Goal: Information Seeking & Learning: Check status

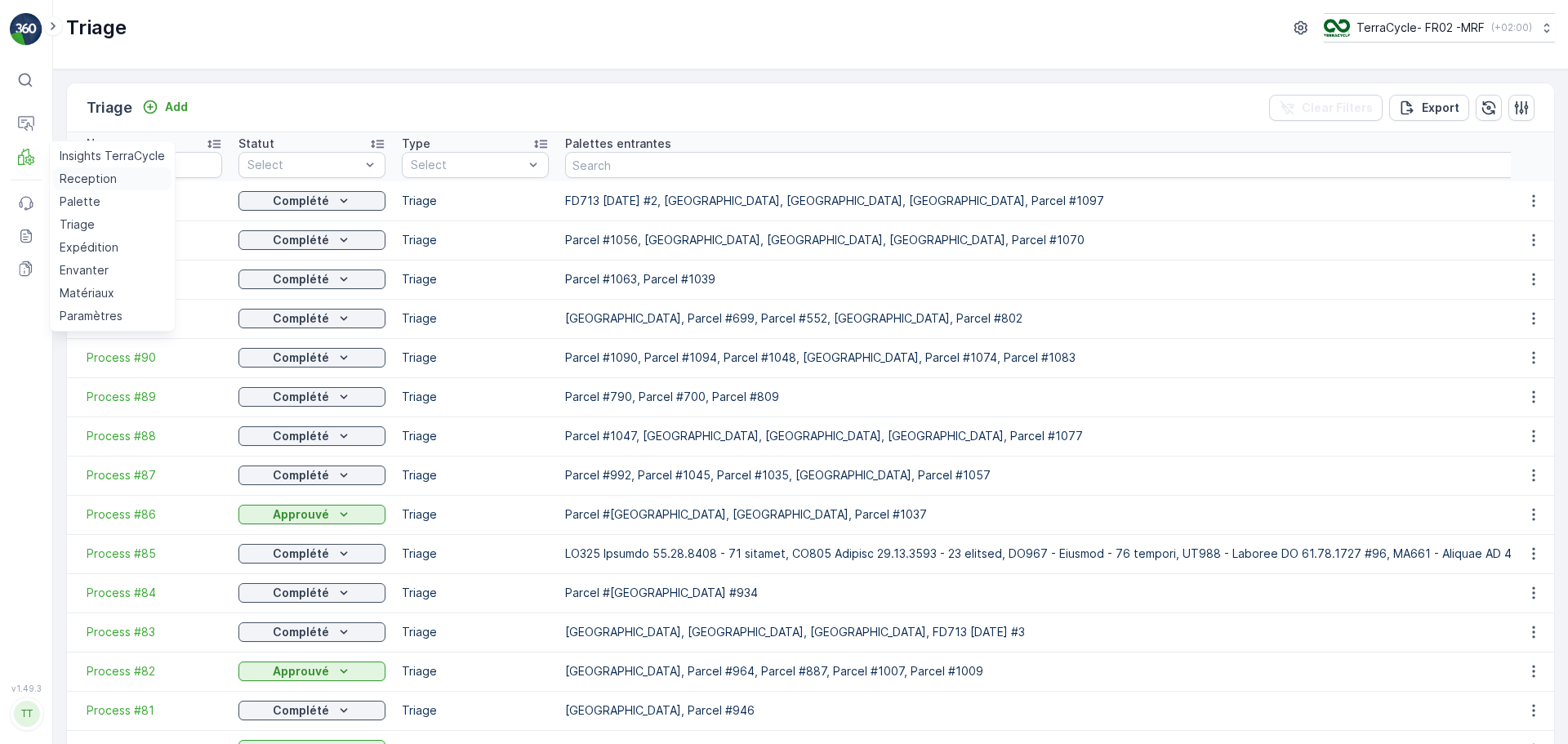
click at [93, 171] on p "Reception" at bounding box center [87, 178] width 57 height 17
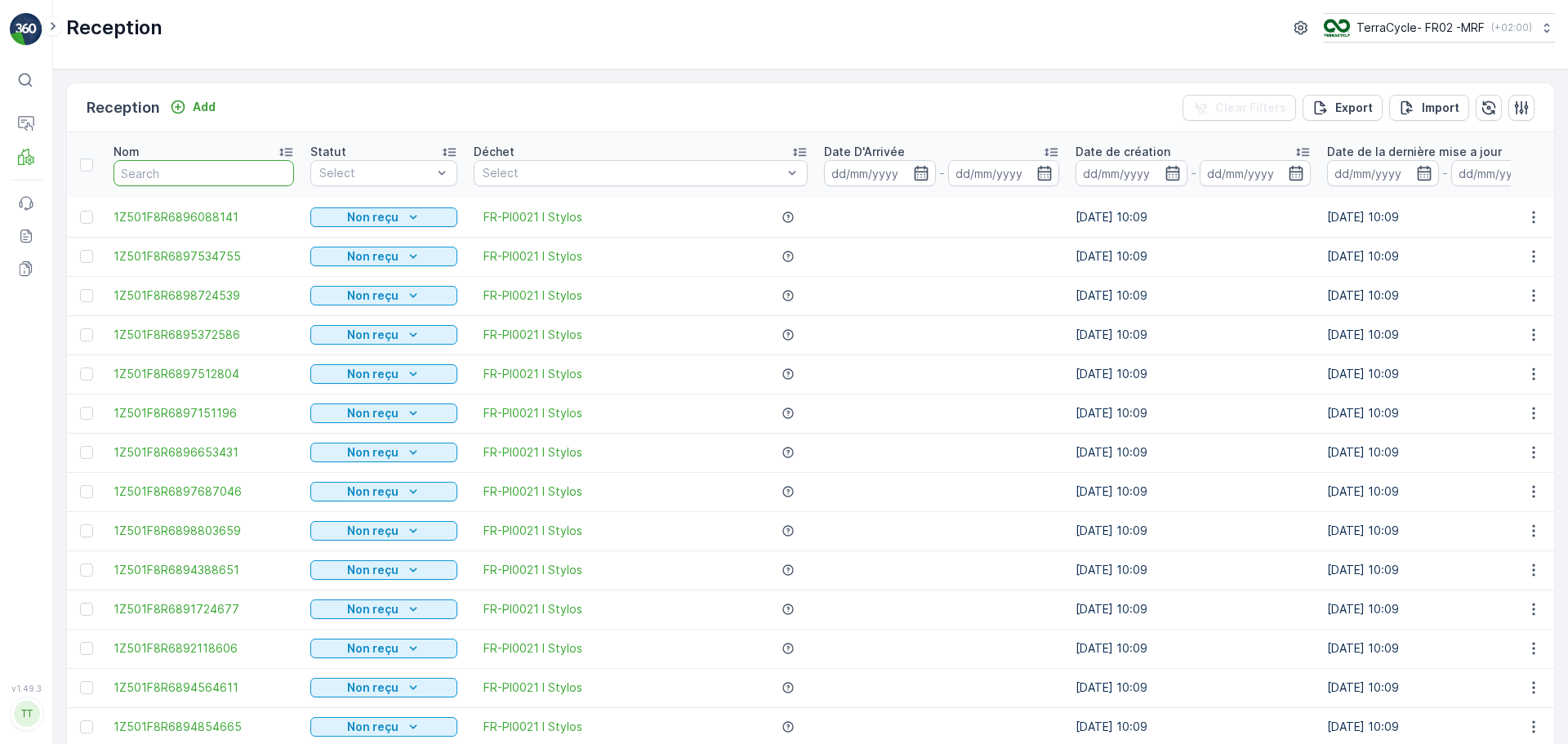
click at [156, 165] on input "text" at bounding box center [203, 173] width 181 height 26
type input "9352"
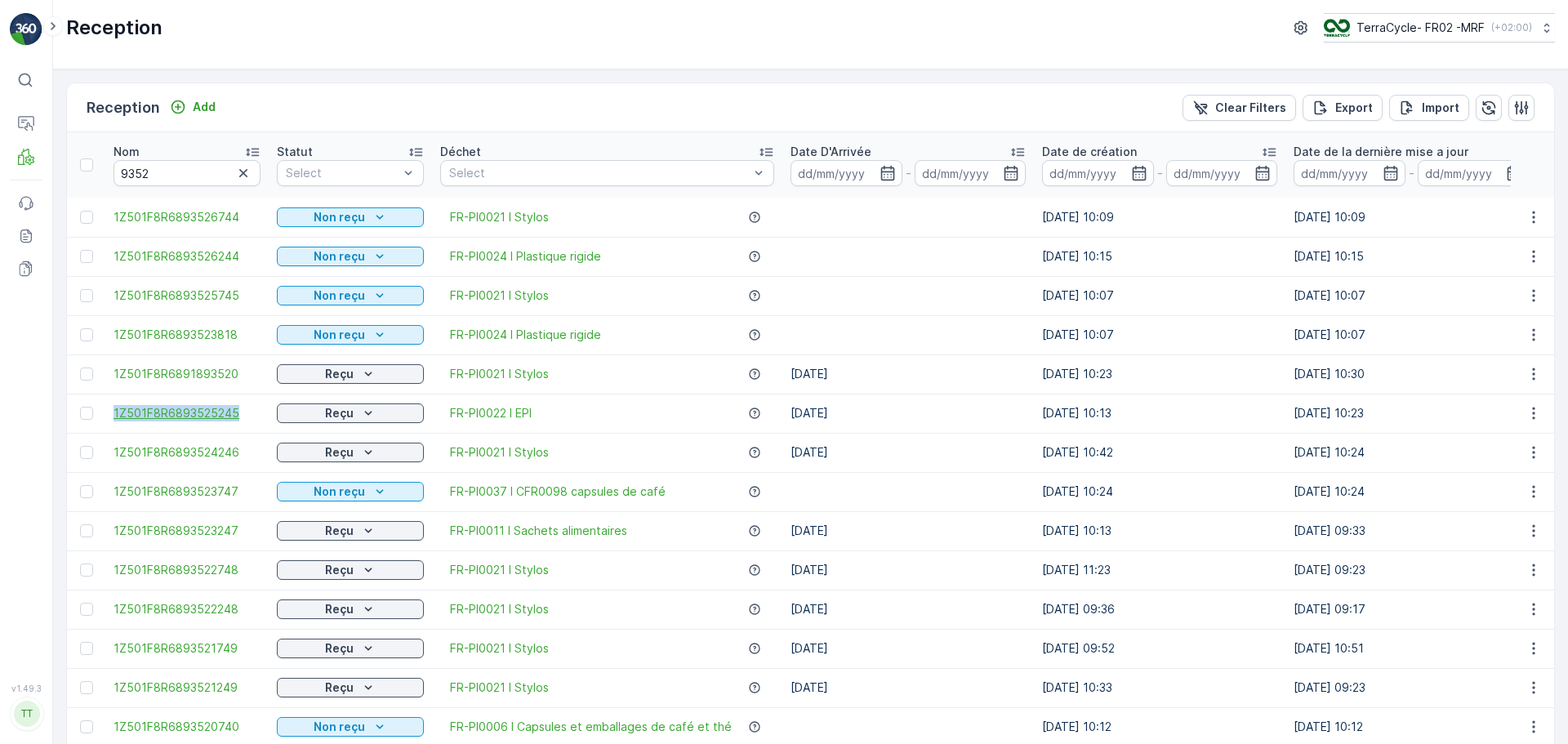
drag, startPoint x: 141, startPoint y: 410, endPoint x: 257, endPoint y: 417, distance: 116.2
click at [257, 417] on tr "1Z501F8R6893525245 Reçu FR-PI0022 I EPI [DATE] [DATE] 10:13 [DATE] 10:23 5.14 k…" at bounding box center [1573, 413] width 3012 height 39
copy span "1Z501F8R6893525245"
click at [200, 176] on input "9352" at bounding box center [187, 173] width 147 height 26
type input "94"
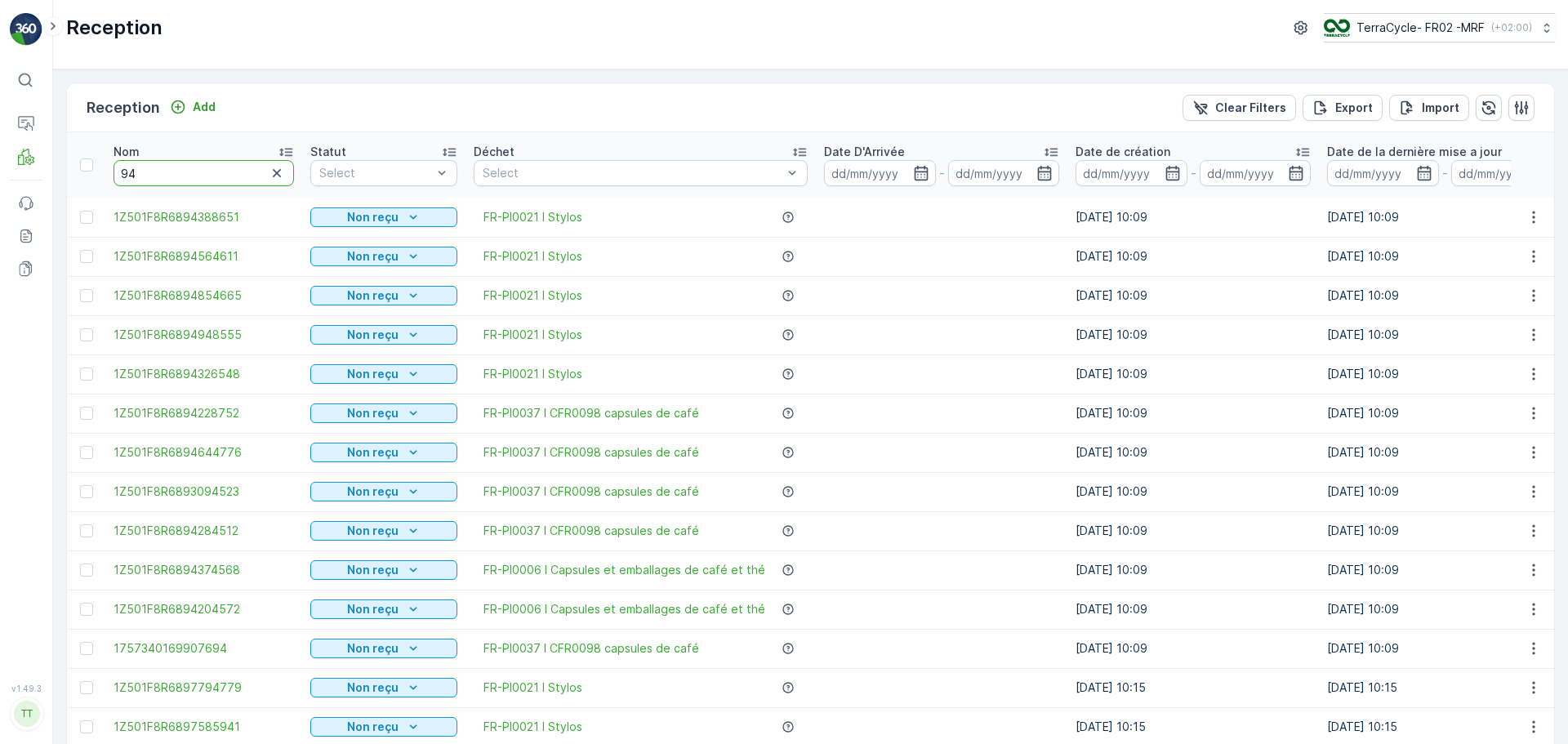
click at [184, 177] on input "94" at bounding box center [203, 173] width 181 height 26
type input "9489"
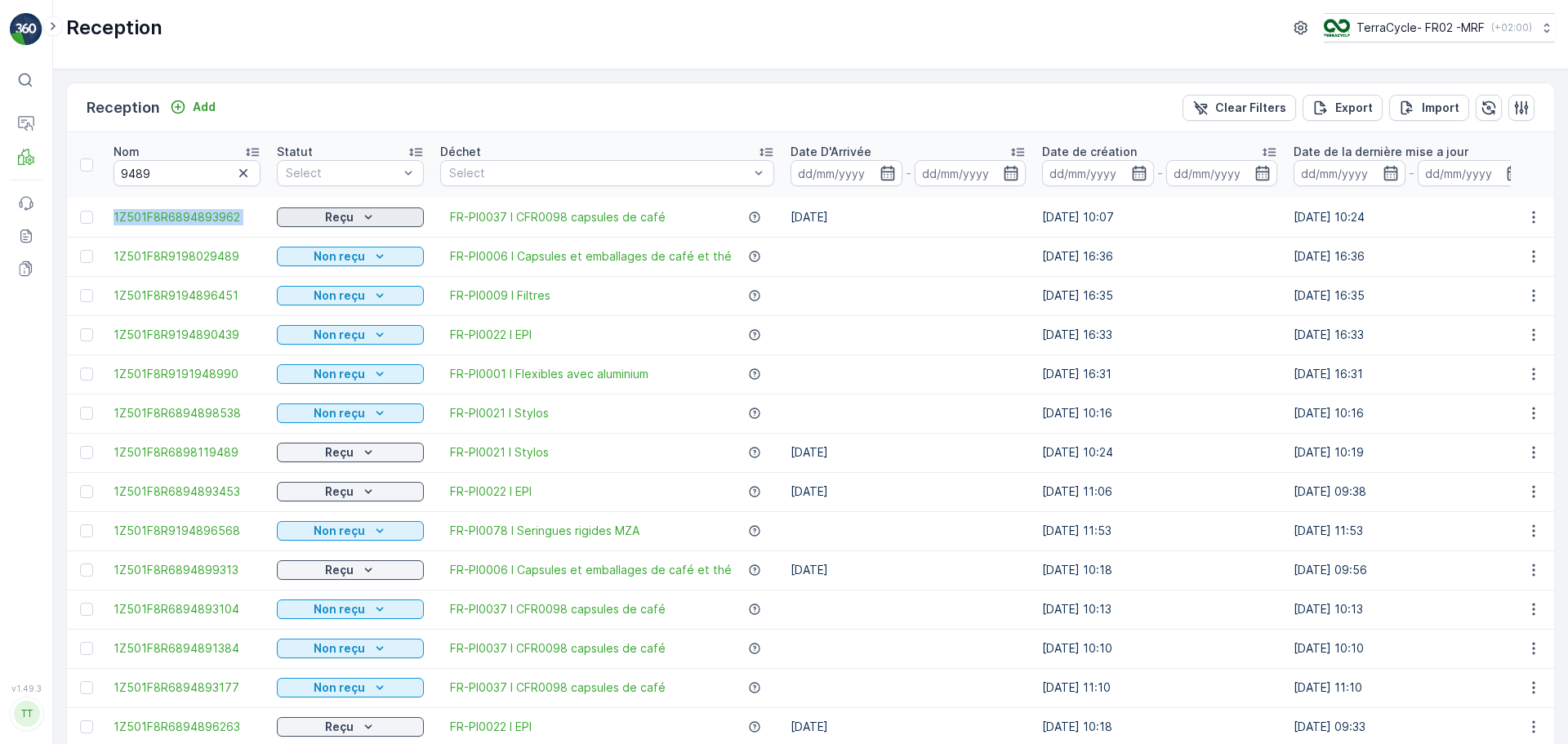
drag, startPoint x: 101, startPoint y: 214, endPoint x: 278, endPoint y: 214, distance: 177.0
click at [278, 214] on tr "1Z501F8R6894893962 Reçu FR-PI0037 I CFR0098 capsules de café [DATE] [DATE] 10:0…" at bounding box center [1477, 217] width 2821 height 39
copy span "1Z501F8R6894893962"
drag, startPoint x: 166, startPoint y: 175, endPoint x: 30, endPoint y: 169, distance: 136.1
click at [31, 169] on div "⌘B Operations MRF Events Reports Documents v 1.49.3 TT [DOMAIN_NAME] Reception …" at bounding box center [784, 372] width 1568 height 744
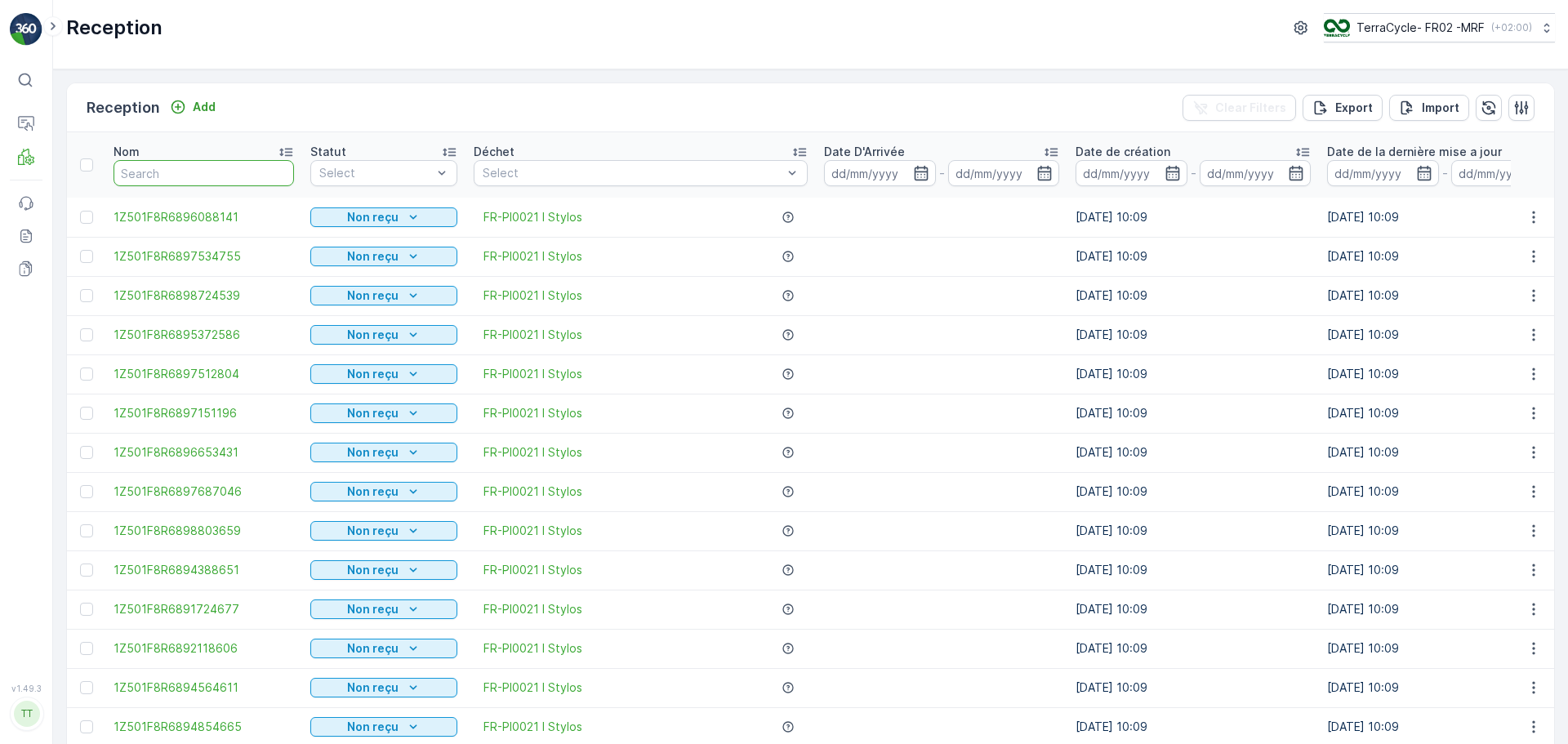
click at [155, 178] on input "text" at bounding box center [203, 173] width 181 height 26
type input "9648"
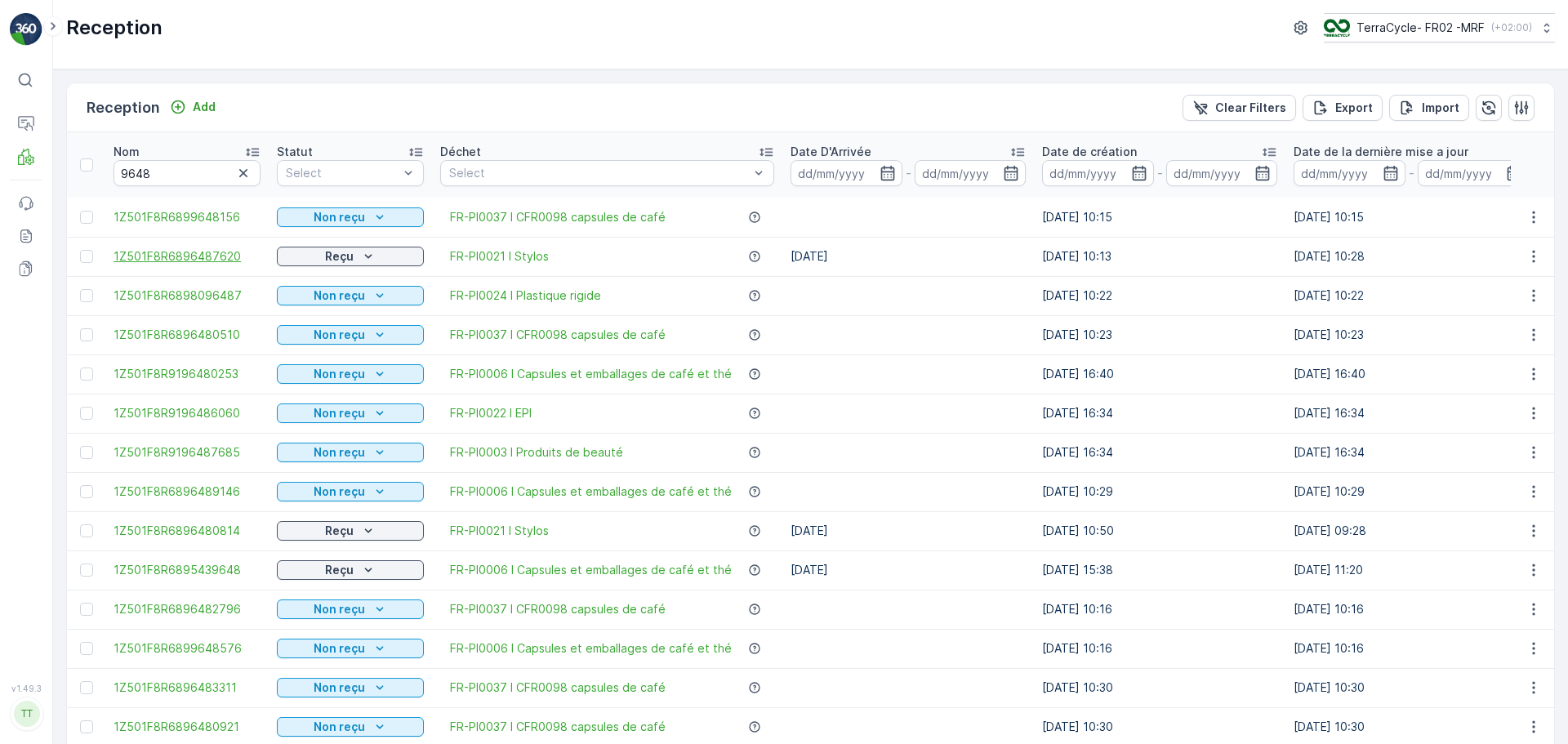
click at [253, 251] on span "1Z501F8R6896487620" at bounding box center [187, 256] width 147 height 17
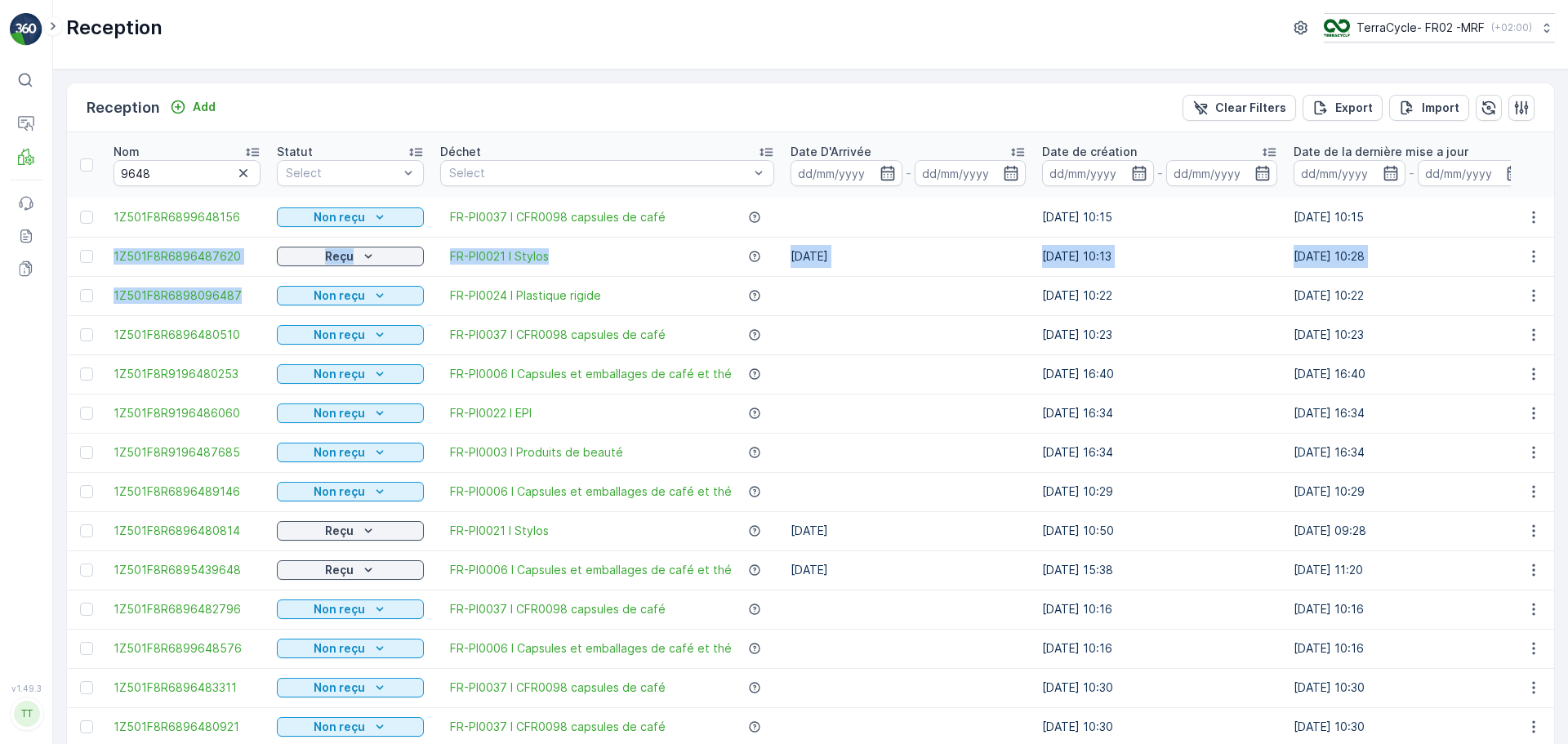
drag, startPoint x: 109, startPoint y: 254, endPoint x: 254, endPoint y: 276, distance: 146.7
copy tbody "1Z501F8R6896487620 Reçu FR-PI0021 I Stylos [DATE] [DATE] 10:13 [DATE] 10:28 7 k…"
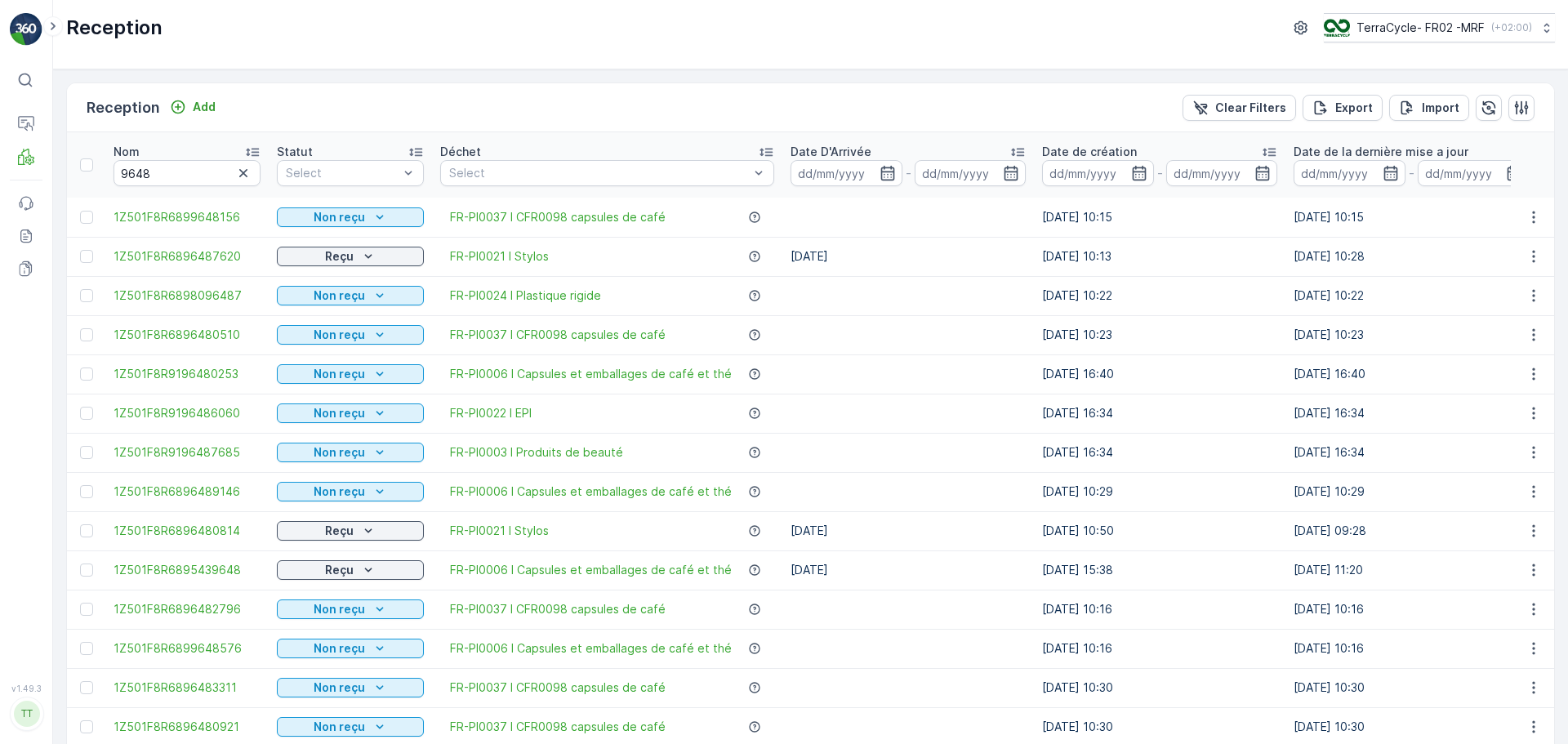
click at [104, 260] on td at bounding box center [86, 256] width 38 height 39
drag, startPoint x: 113, startPoint y: 260, endPoint x: 238, endPoint y: 264, distance: 125.1
click at [238, 264] on td "1Z501F8R6896487620" at bounding box center [187, 256] width 163 height 39
copy span "1Z501F8R6896487620"
drag, startPoint x: 162, startPoint y: 178, endPoint x: 125, endPoint y: 170, distance: 37.9
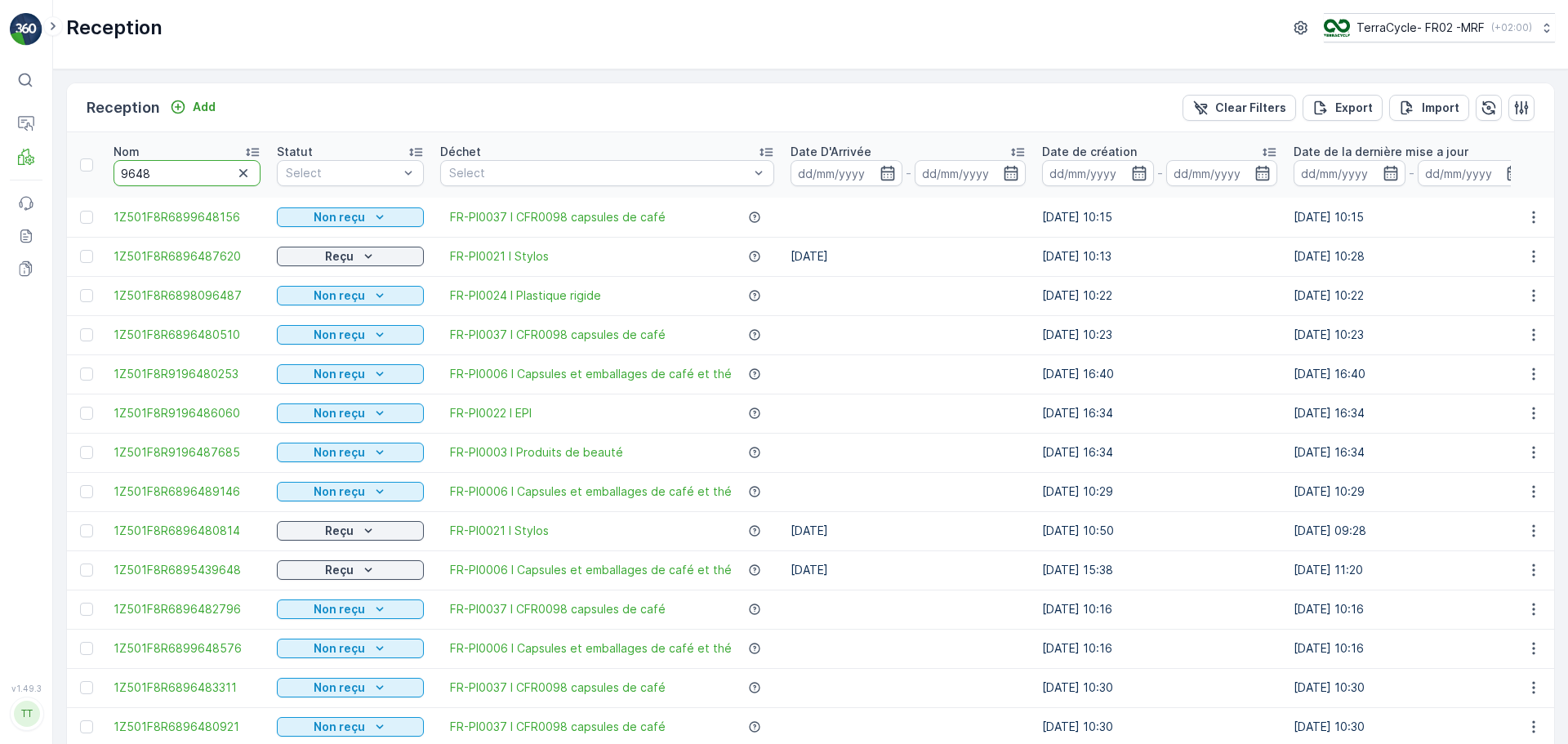
click at [125, 170] on input "9648" at bounding box center [187, 173] width 147 height 26
type input "9444"
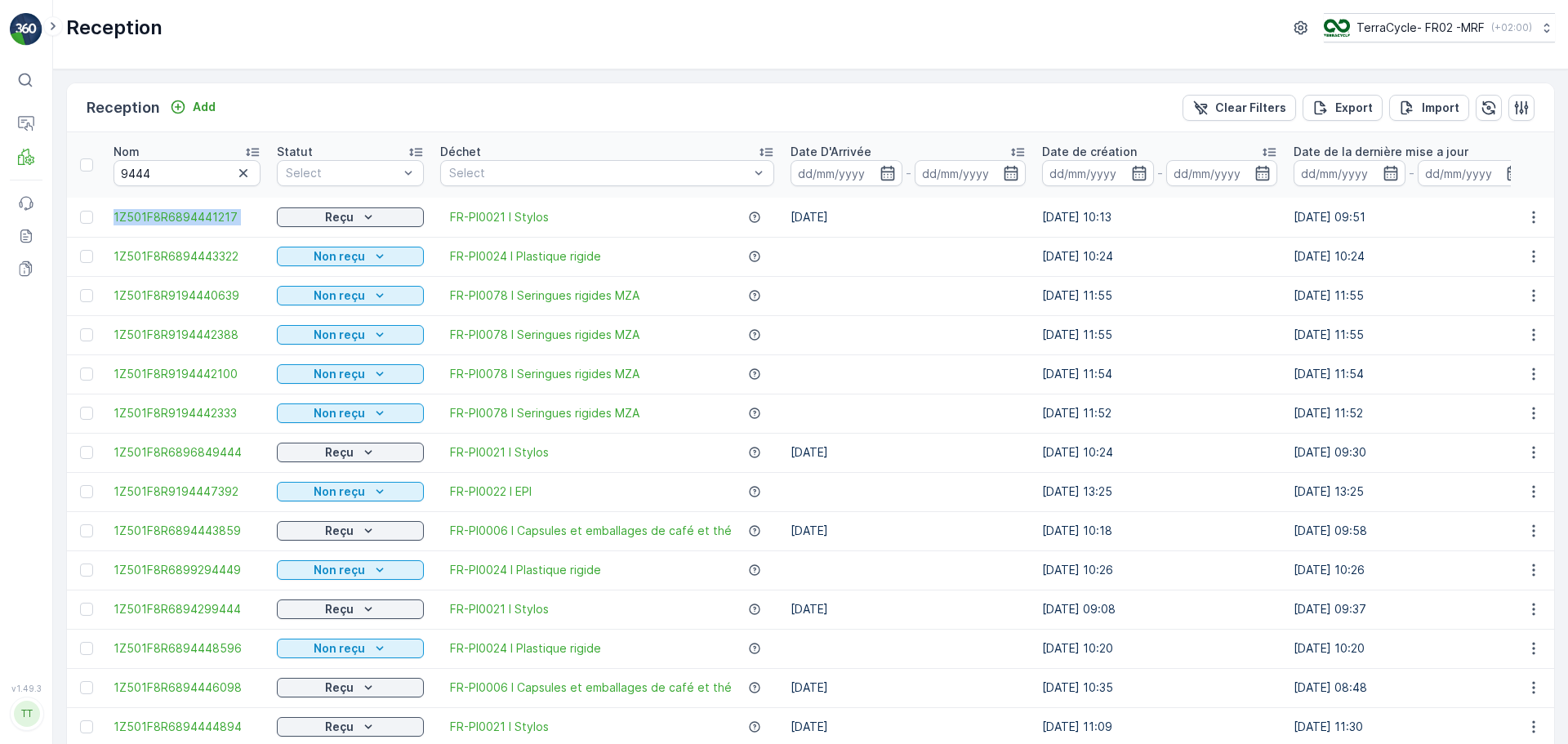
drag, startPoint x: 201, startPoint y: 216, endPoint x: 270, endPoint y: 222, distance: 69.3
click at [270, 222] on tr "1Z501F8R6894441217 Reçu FR-PI0021 I Stylos [DATE] [DATE] 10:13 [DATE] 09:51 6.2…" at bounding box center [1477, 217] width 2821 height 39
copy span "1Z501F8R6894441217"
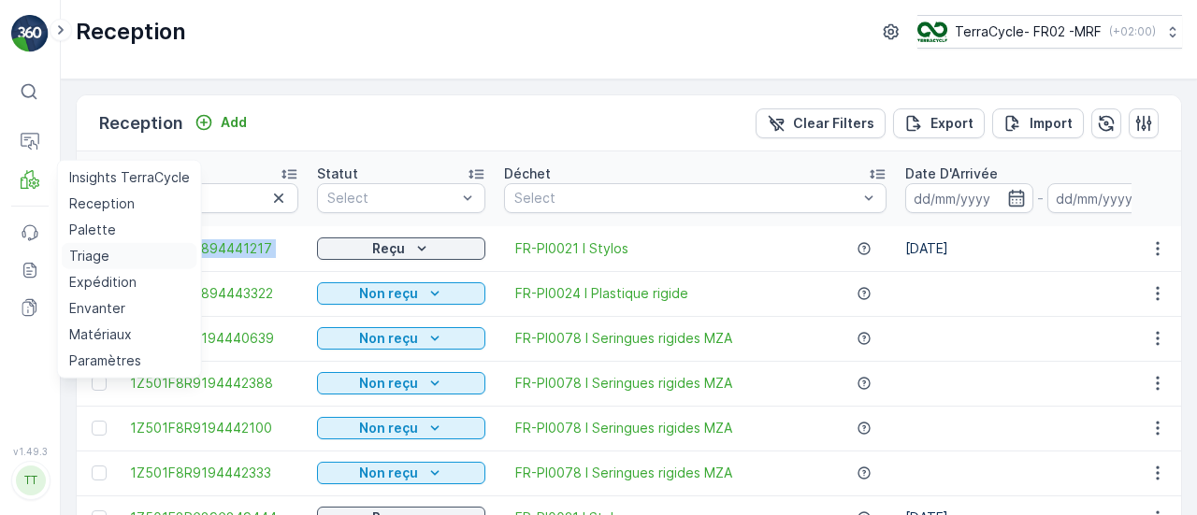
click at [81, 257] on p "Triage" at bounding box center [89, 256] width 40 height 19
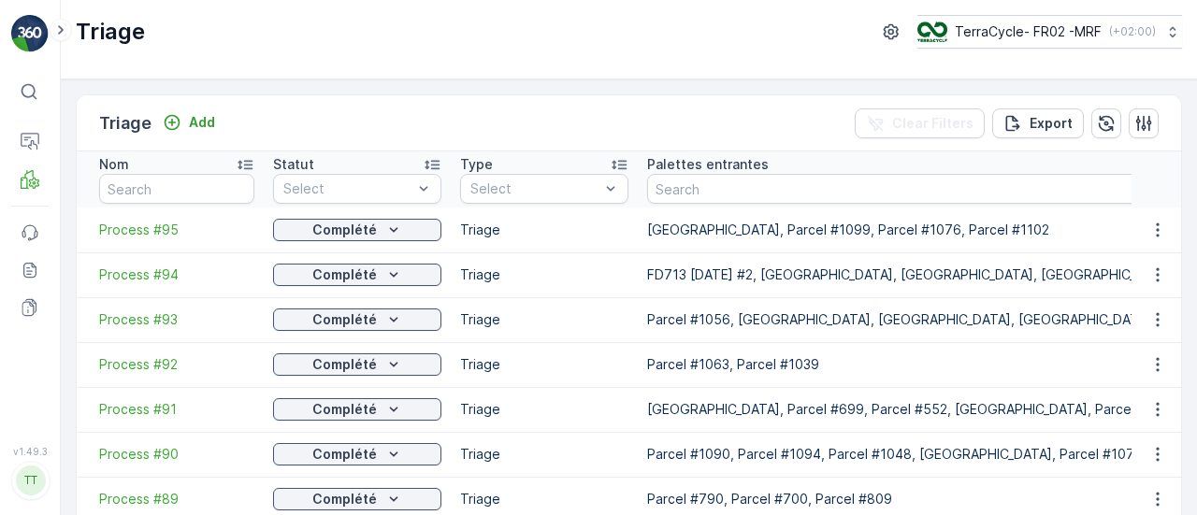
click at [127, 232] on span "Process #95" at bounding box center [176, 230] width 155 height 19
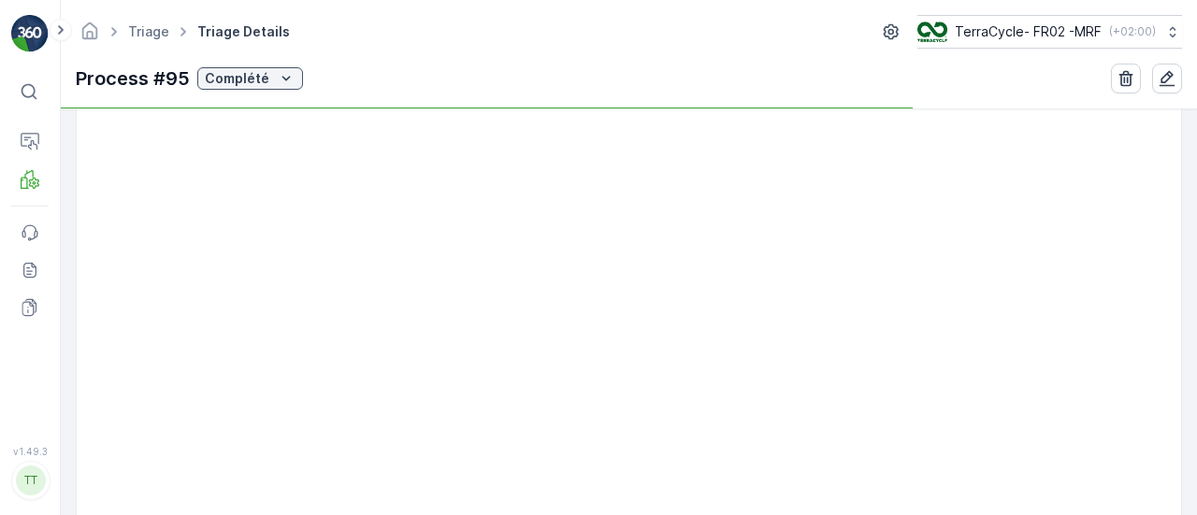
scroll to position [460, 0]
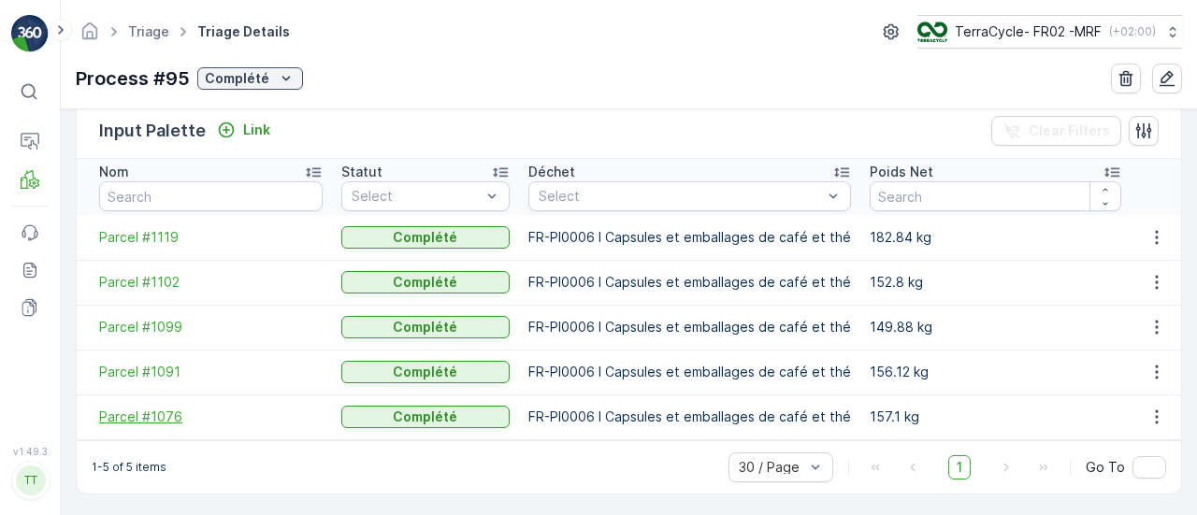
click at [153, 418] on span "Parcel #1076" at bounding box center [211, 417] width 224 height 19
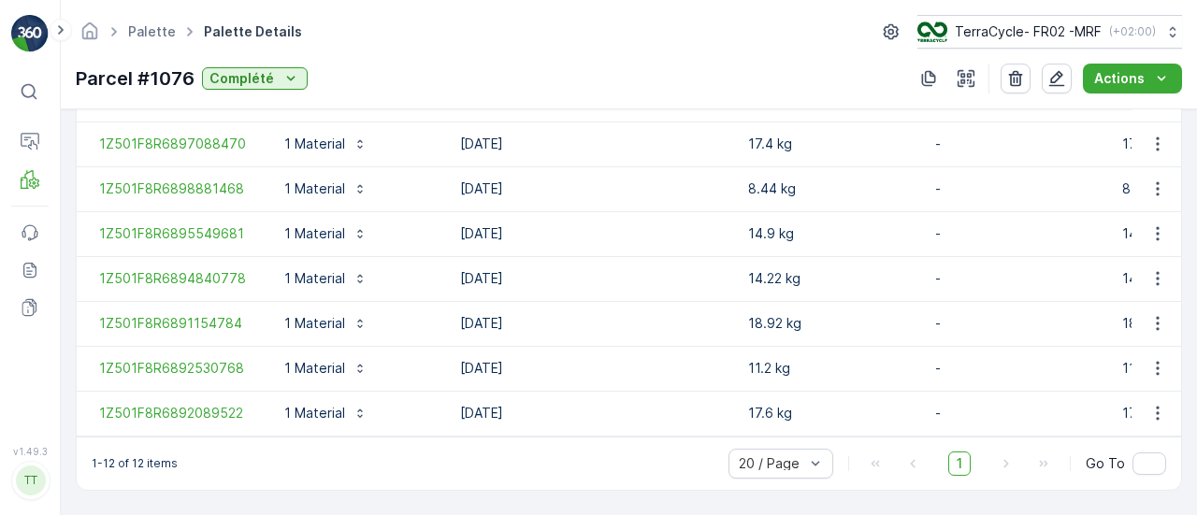
scroll to position [803, 0]
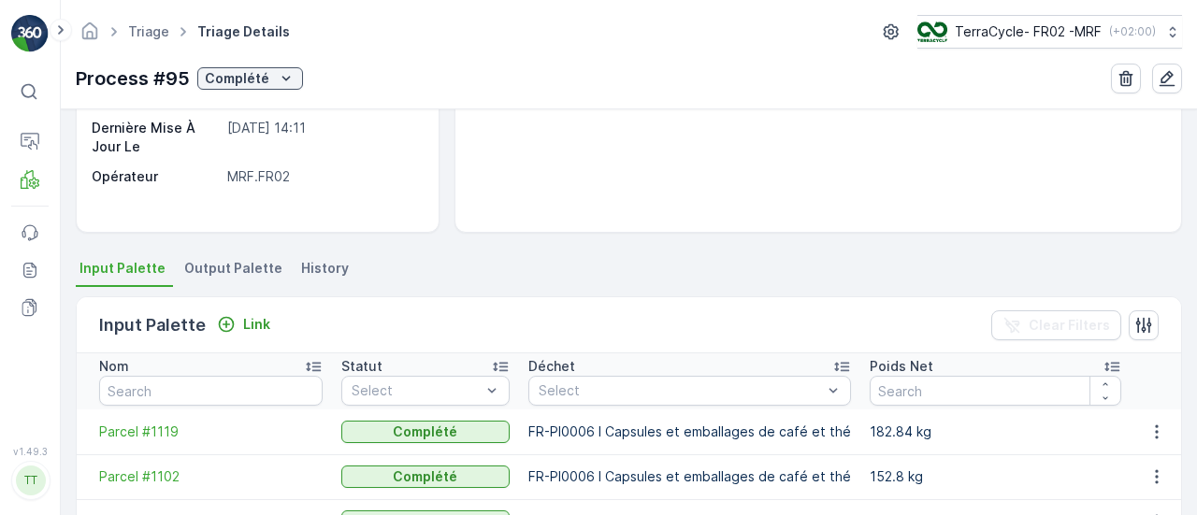
scroll to position [460, 0]
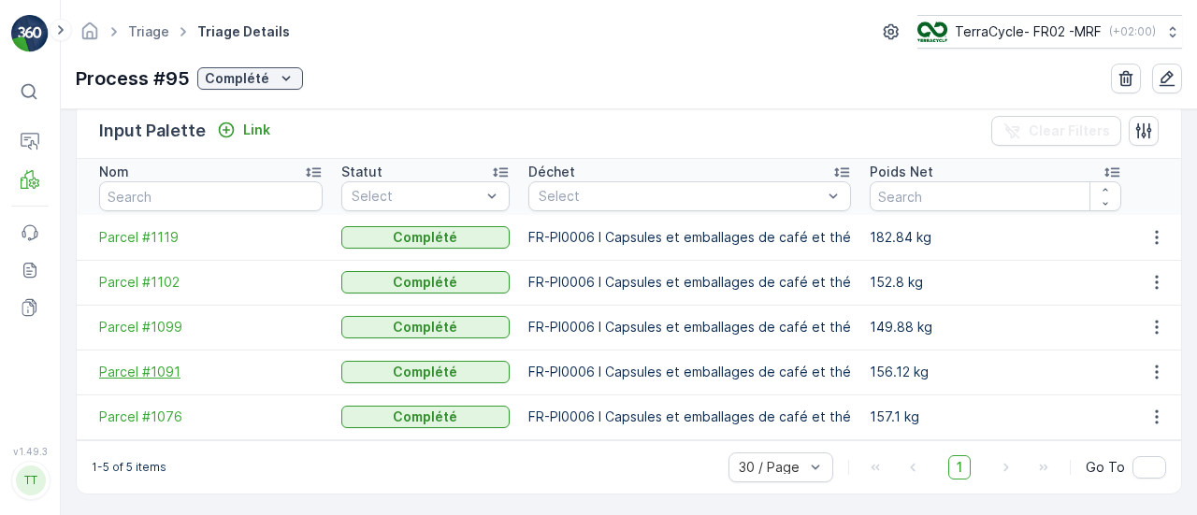
click at [120, 374] on span "Parcel #1091" at bounding box center [211, 372] width 224 height 19
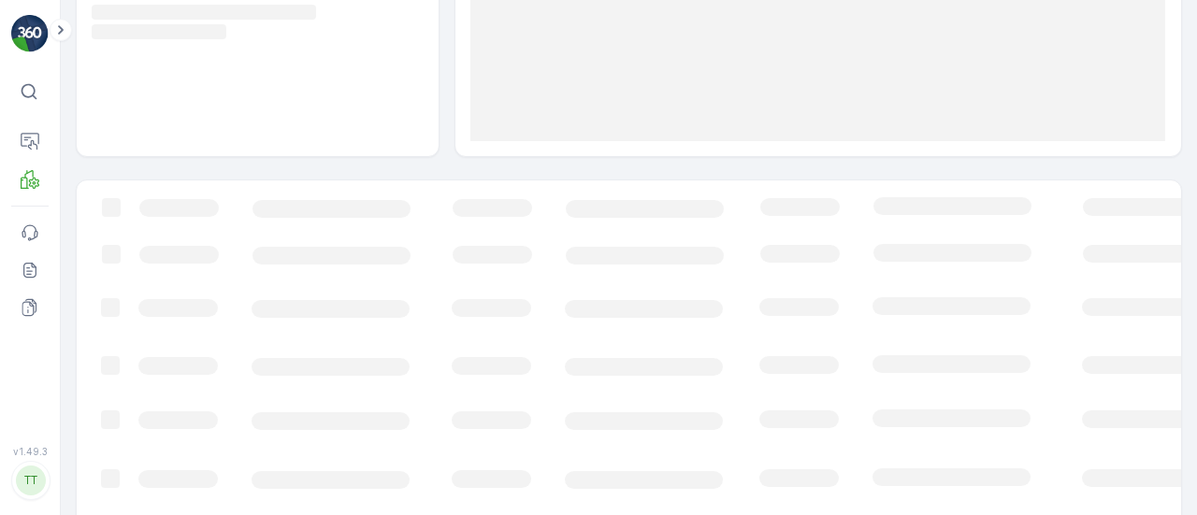
scroll to position [348, 0]
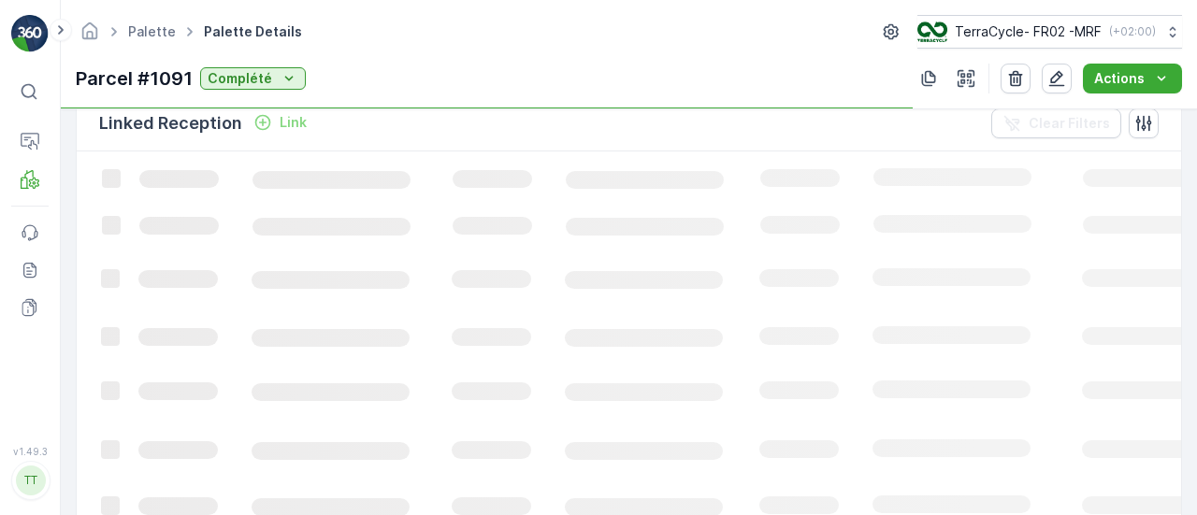
scroll to position [759, 0]
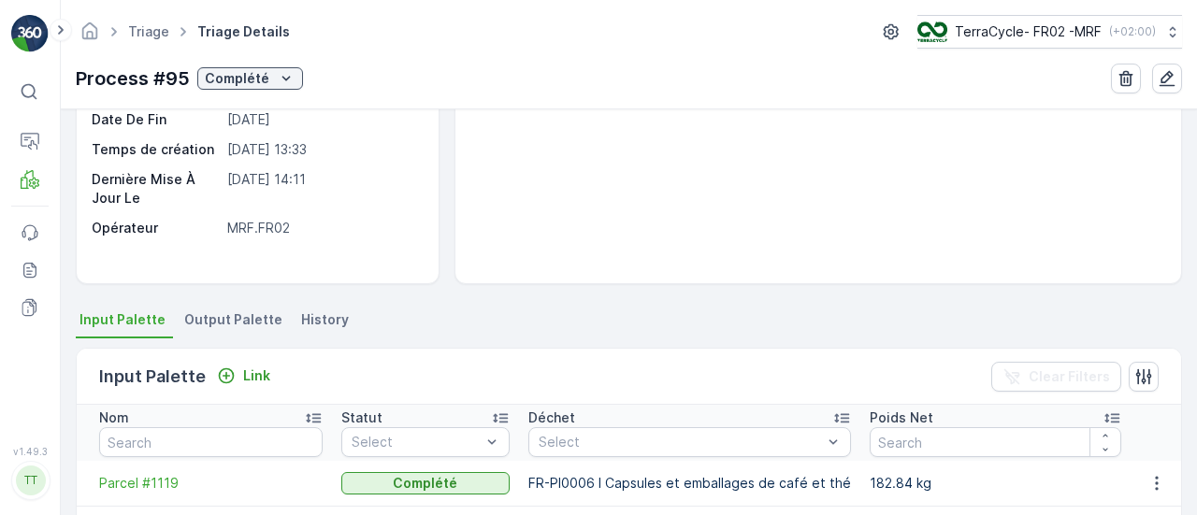
scroll to position [460, 0]
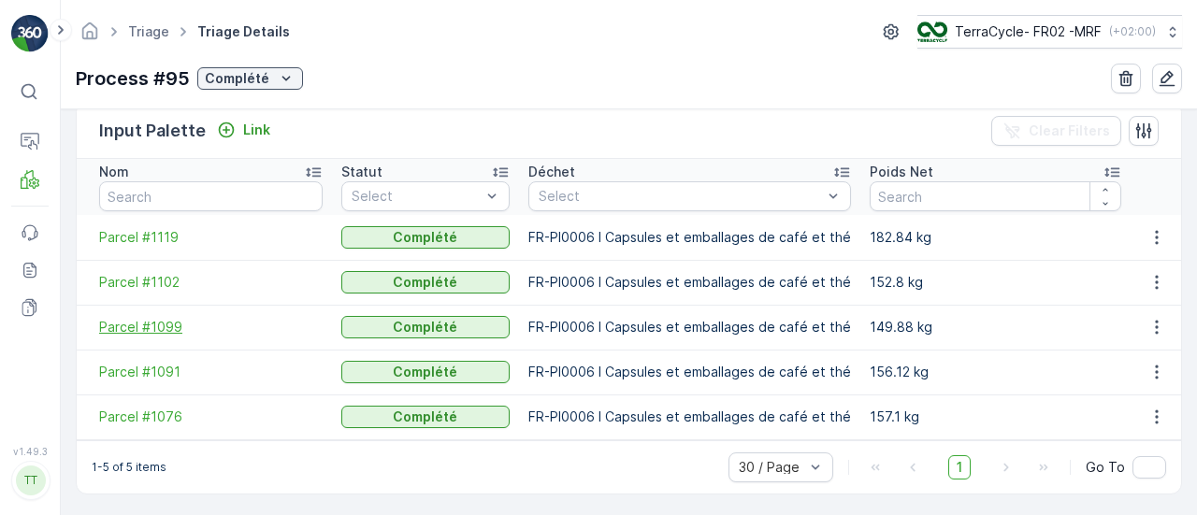
click at [153, 321] on span "Parcel #1099" at bounding box center [211, 327] width 224 height 19
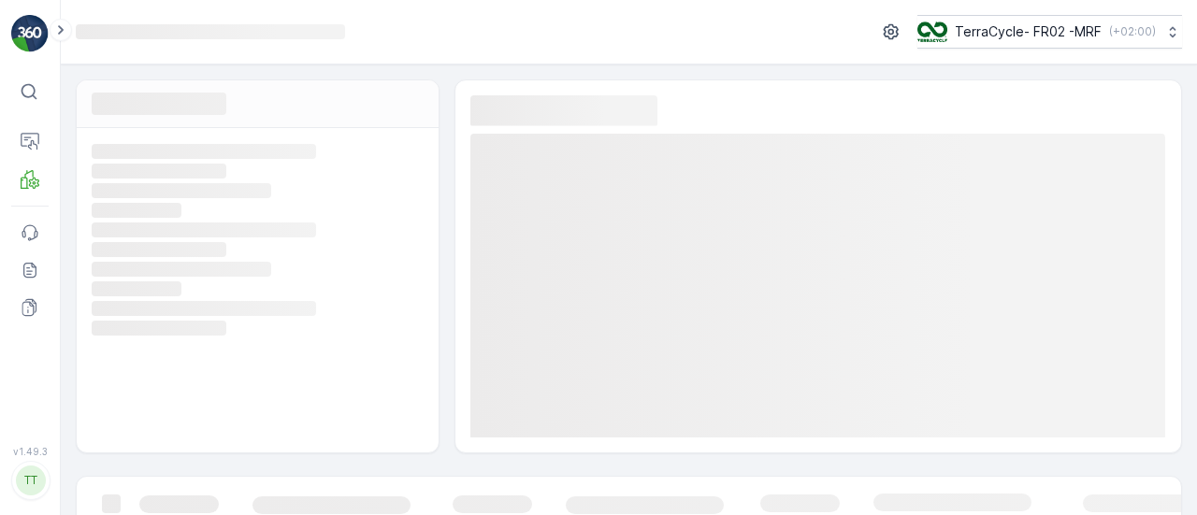
scroll to position [348, 0]
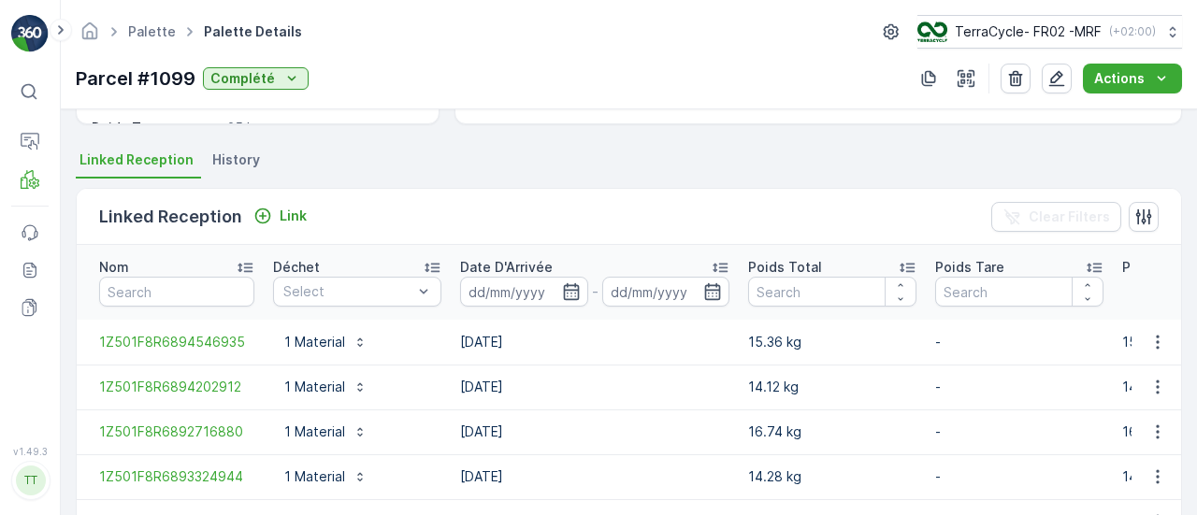
scroll to position [714, 0]
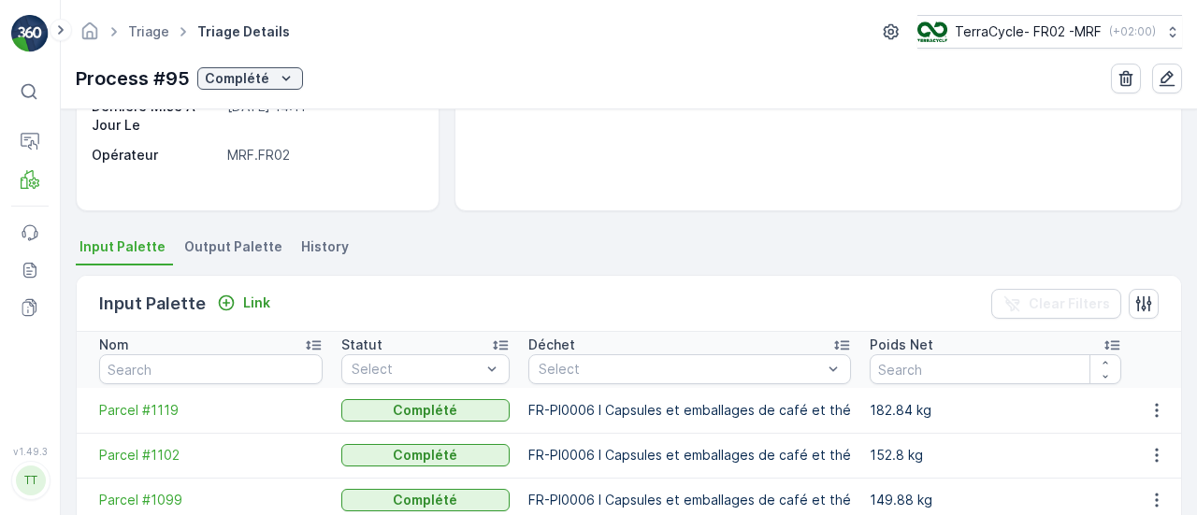
scroll to position [460, 0]
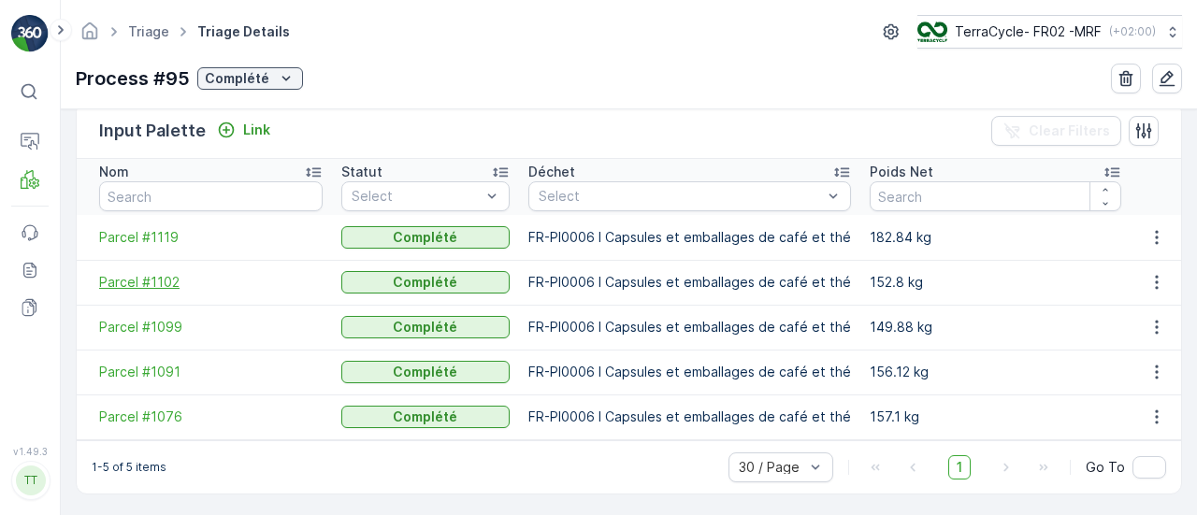
click at [137, 283] on span "Parcel #1102" at bounding box center [211, 282] width 224 height 19
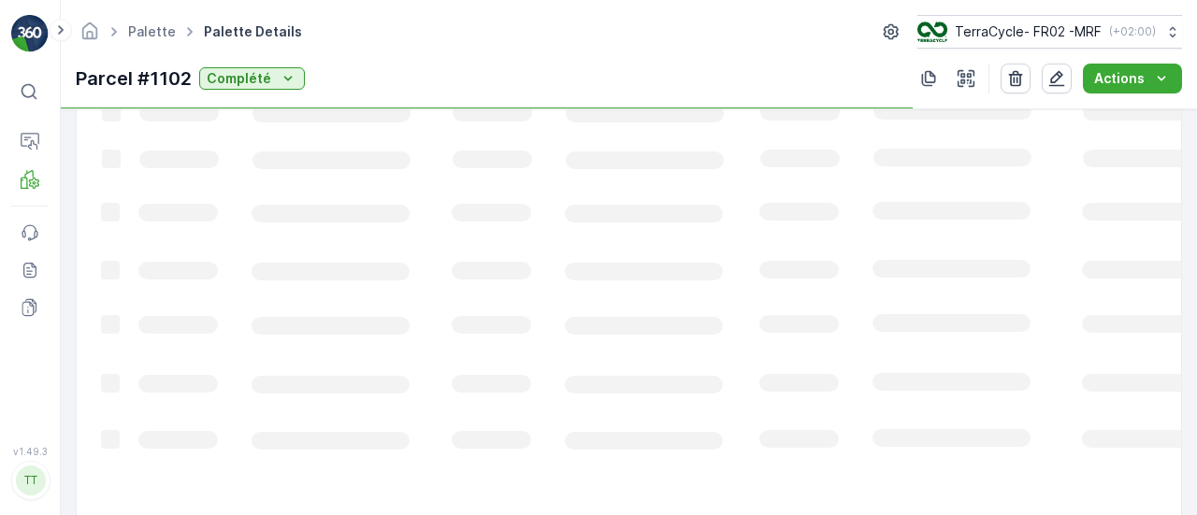
scroll to position [669, 0]
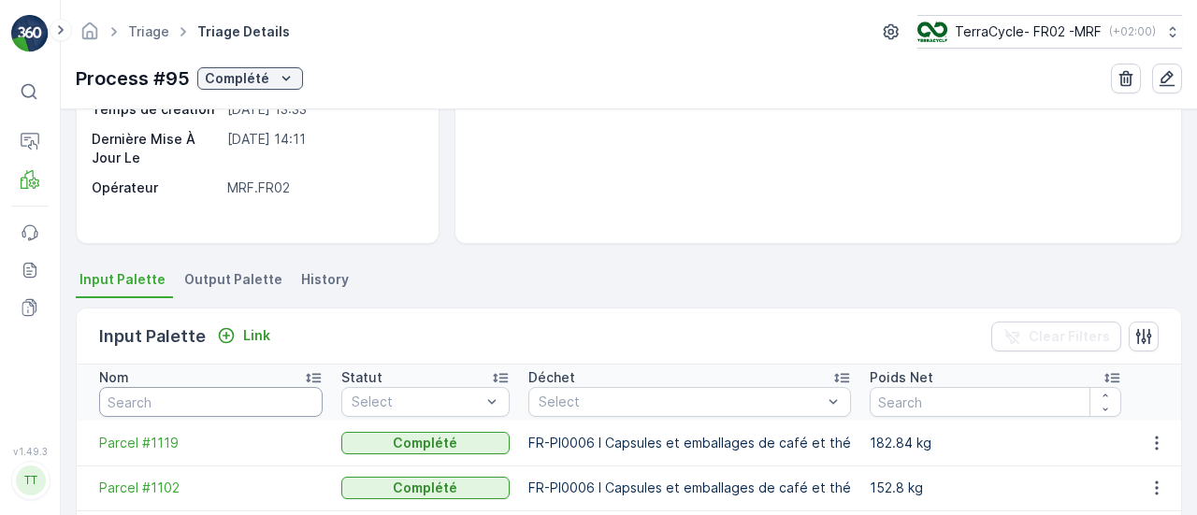
scroll to position [460, 0]
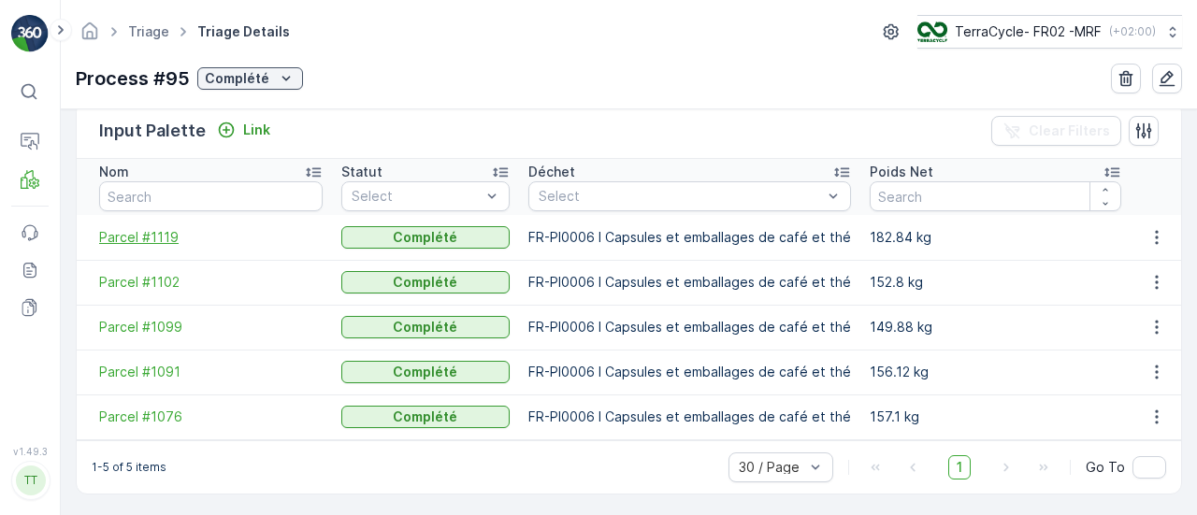
click at [139, 229] on span "Parcel #1119" at bounding box center [211, 237] width 224 height 19
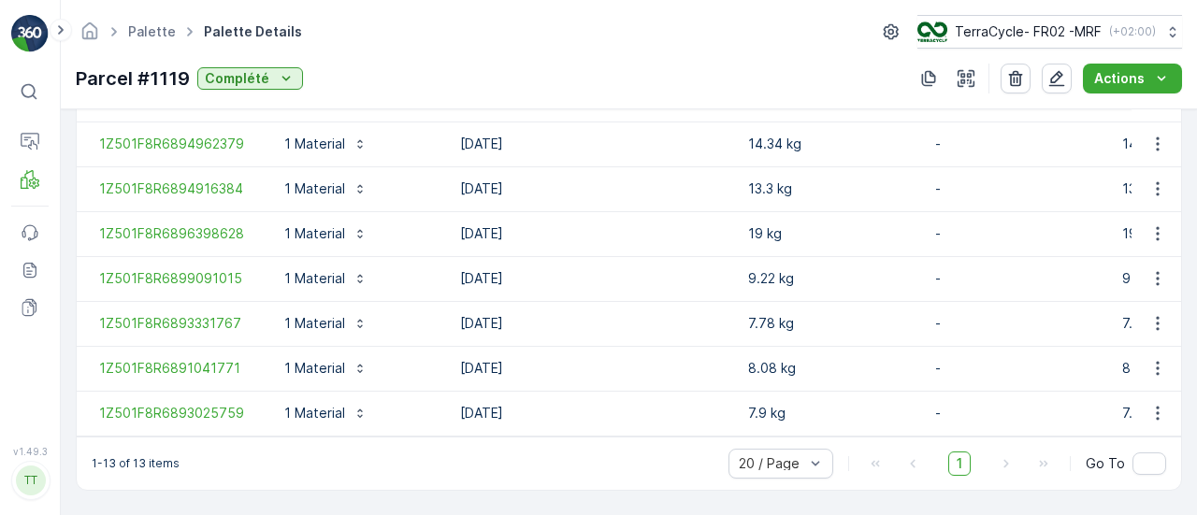
scroll to position [848, 0]
